Goal: Task Accomplishment & Management: Manage account settings

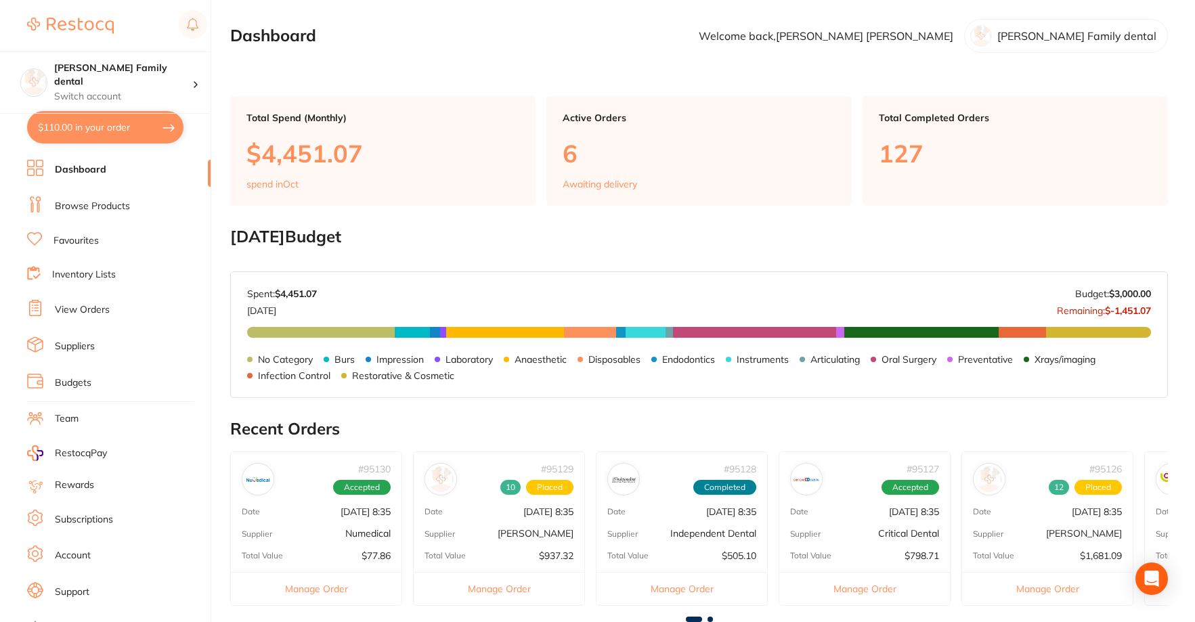
click at [83, 209] on link "Browse Products" at bounding box center [92, 207] width 75 height 14
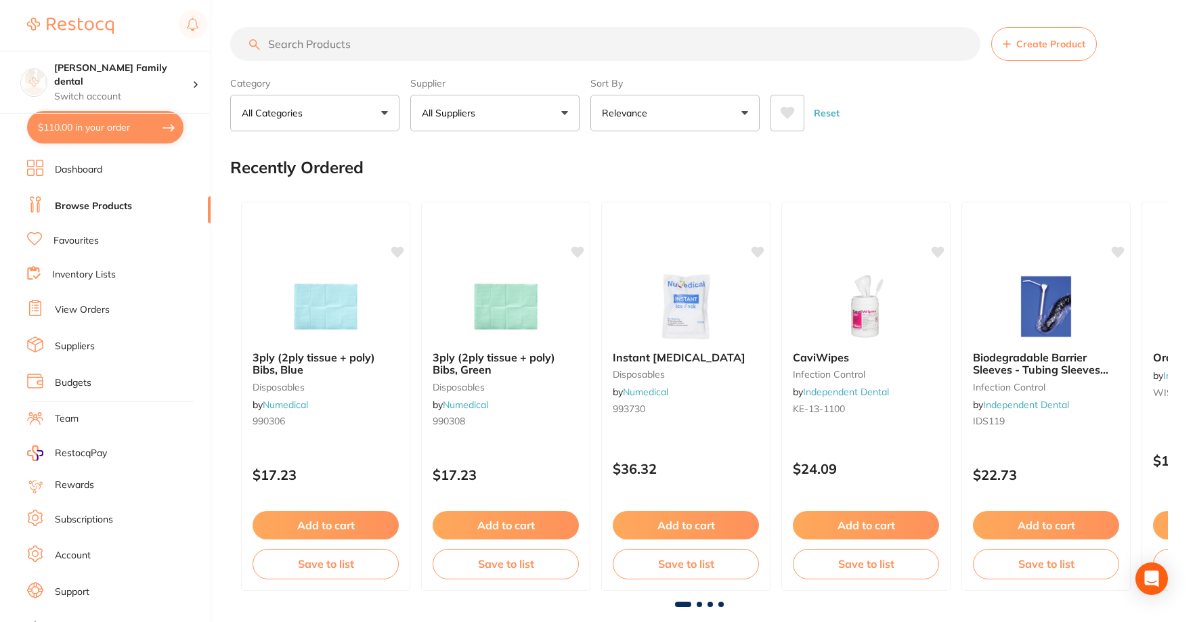
click at [79, 316] on link "View Orders" at bounding box center [82, 310] width 55 height 14
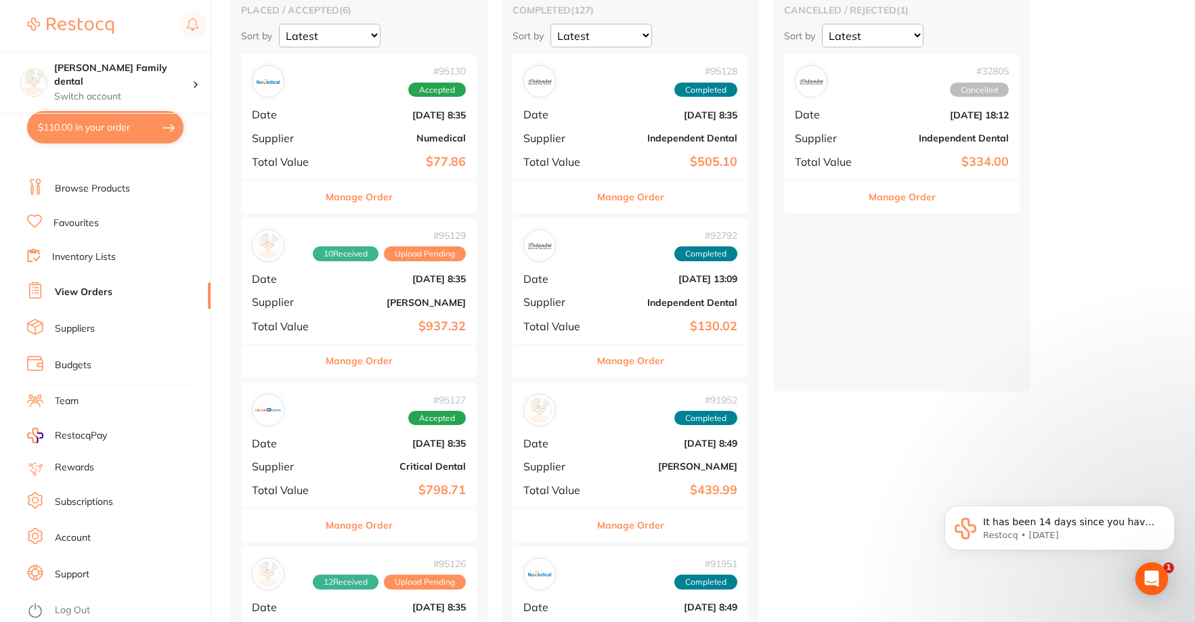
scroll to position [135, 0]
click at [353, 469] on b "Critical Dental" at bounding box center [398, 466] width 135 height 11
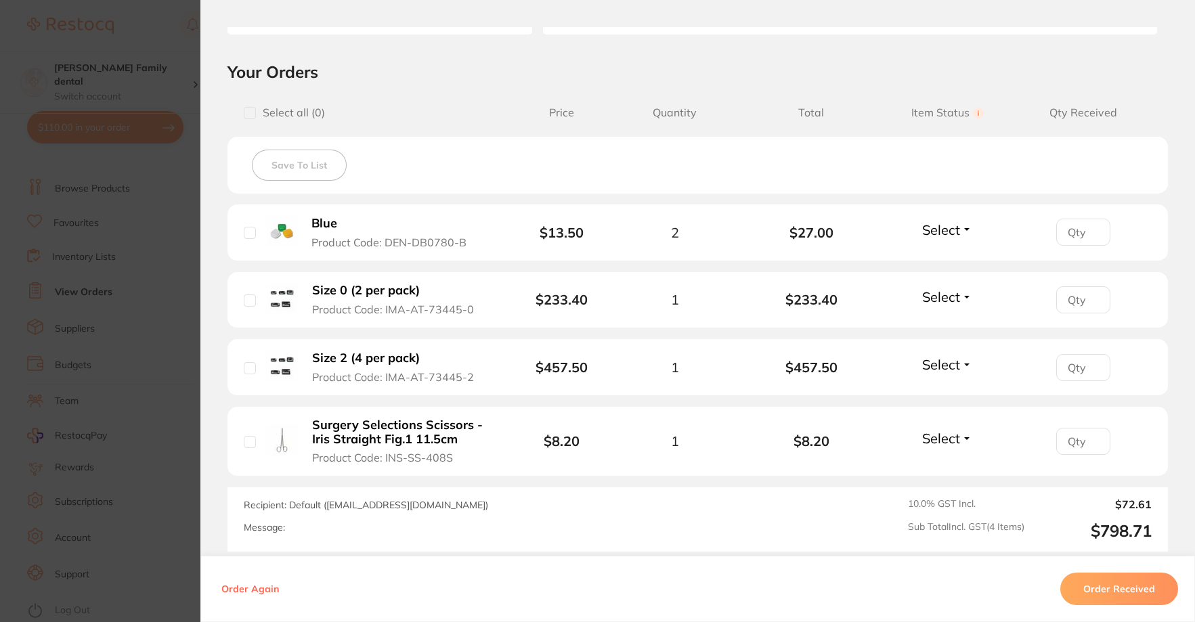
click at [1130, 591] on button "Order Received" at bounding box center [1120, 589] width 118 height 33
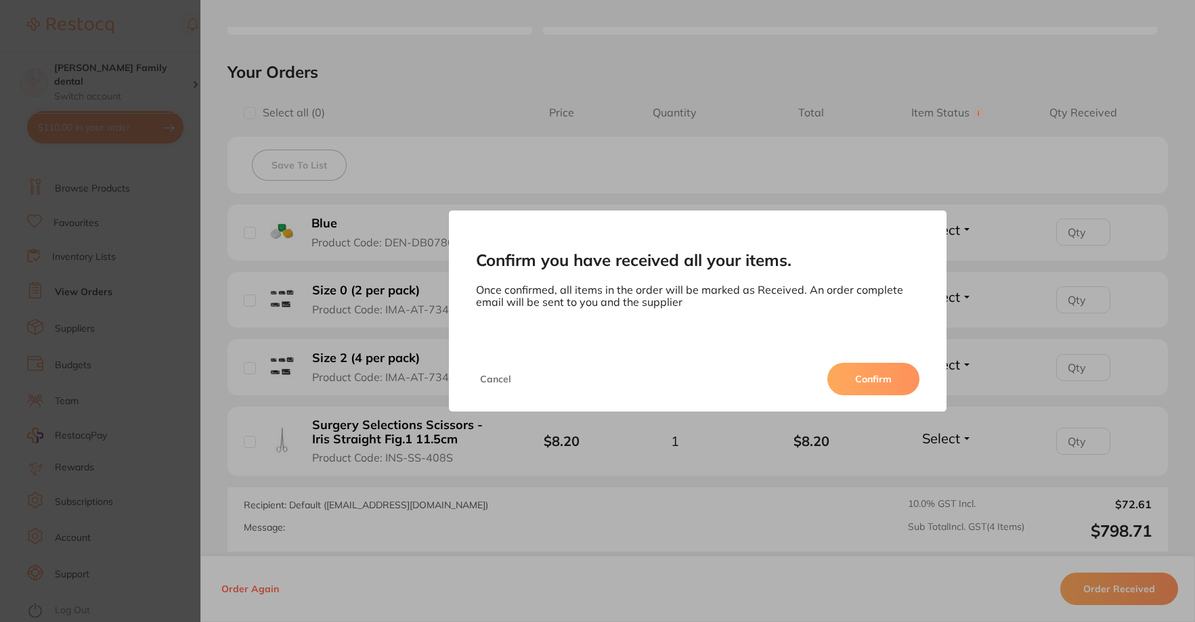
click at [877, 358] on div "Cancel Confirm" at bounding box center [698, 379] width 498 height 65
click at [874, 372] on button "Confirm" at bounding box center [874, 379] width 92 height 33
